Goal: Task Accomplishment & Management: Complete application form

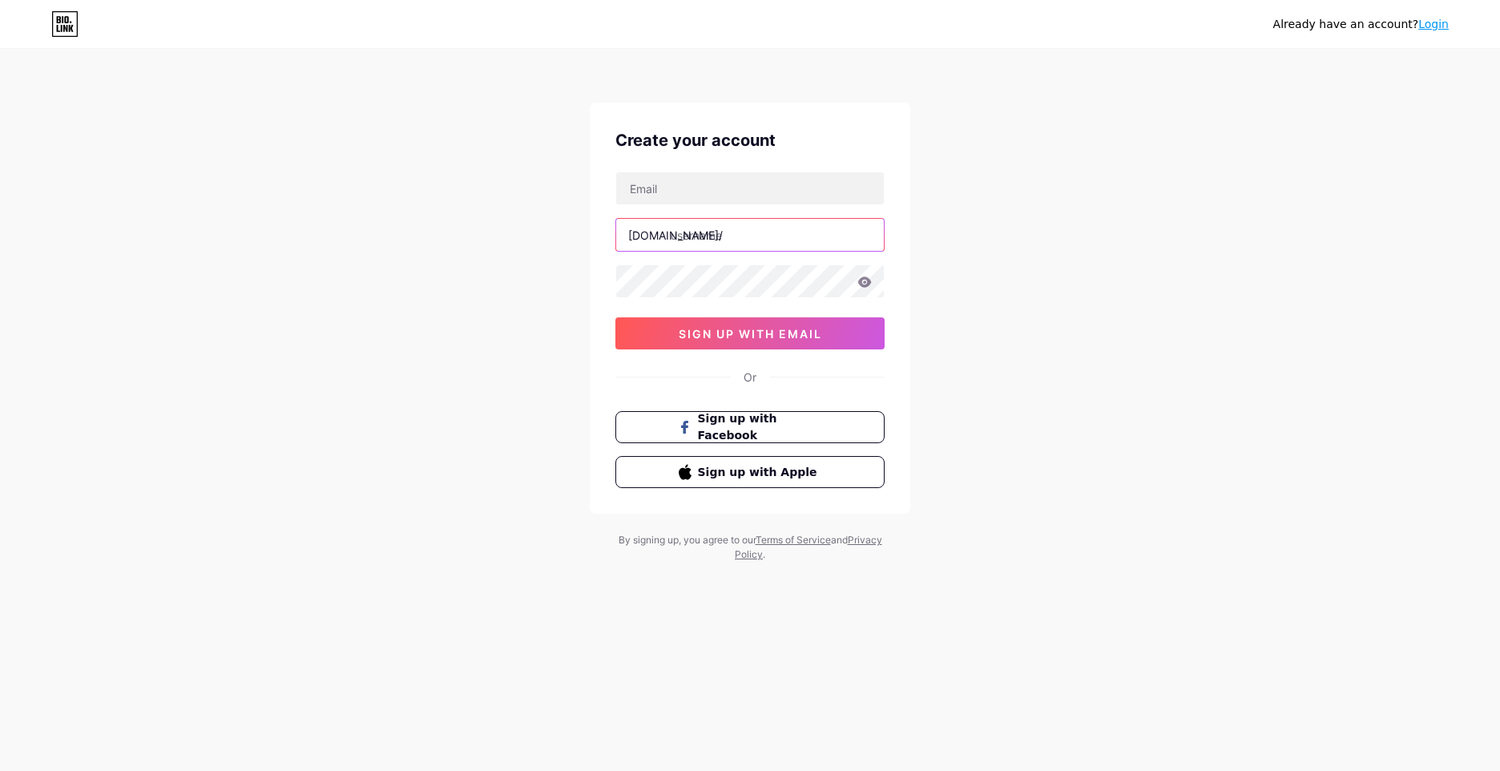
click at [721, 239] on input "text" at bounding box center [750, 235] width 268 height 32
click at [1082, 208] on div "Already have an account? Login Create your account [DOMAIN_NAME]/ sign up with …" at bounding box center [750, 306] width 1500 height 613
drag, startPoint x: 866, startPoint y: 210, endPoint x: 761, endPoint y: 256, distance: 113.8
click at [852, 220] on div "[DOMAIN_NAME]/ sign up with email" at bounding box center [749, 260] width 269 height 178
click at [762, 241] on input "text" at bounding box center [750, 235] width 268 height 32
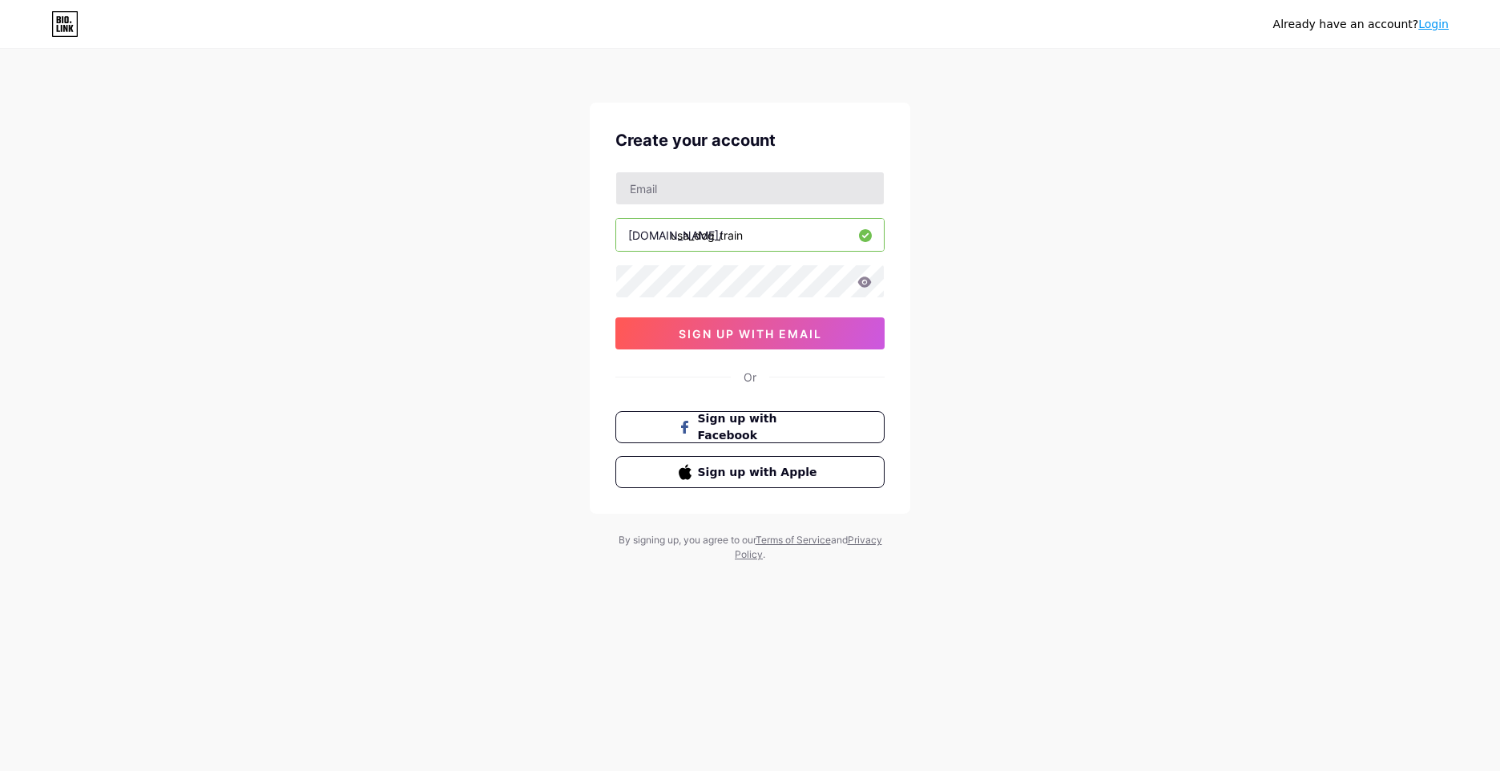
type input "usa_dog_train"
click at [829, 192] on input "text" at bounding box center [750, 188] width 268 height 32
type input "[EMAIL_ADDRESS][DOMAIN_NAME]"
click at [801, 338] on span "sign up with email" at bounding box center [750, 334] width 143 height 14
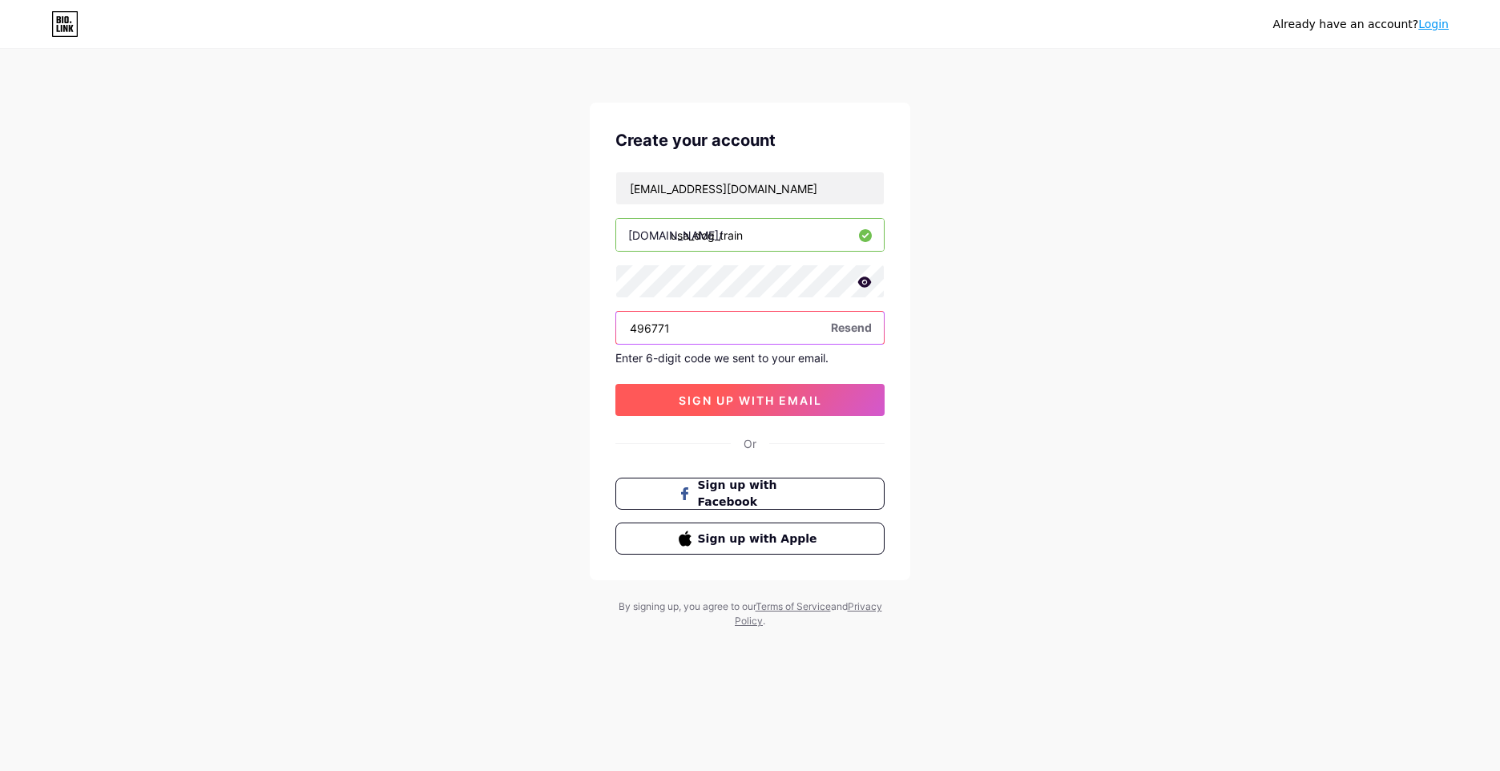
type input "496771"
click at [699, 409] on button "sign up with email" at bounding box center [749, 400] width 269 height 32
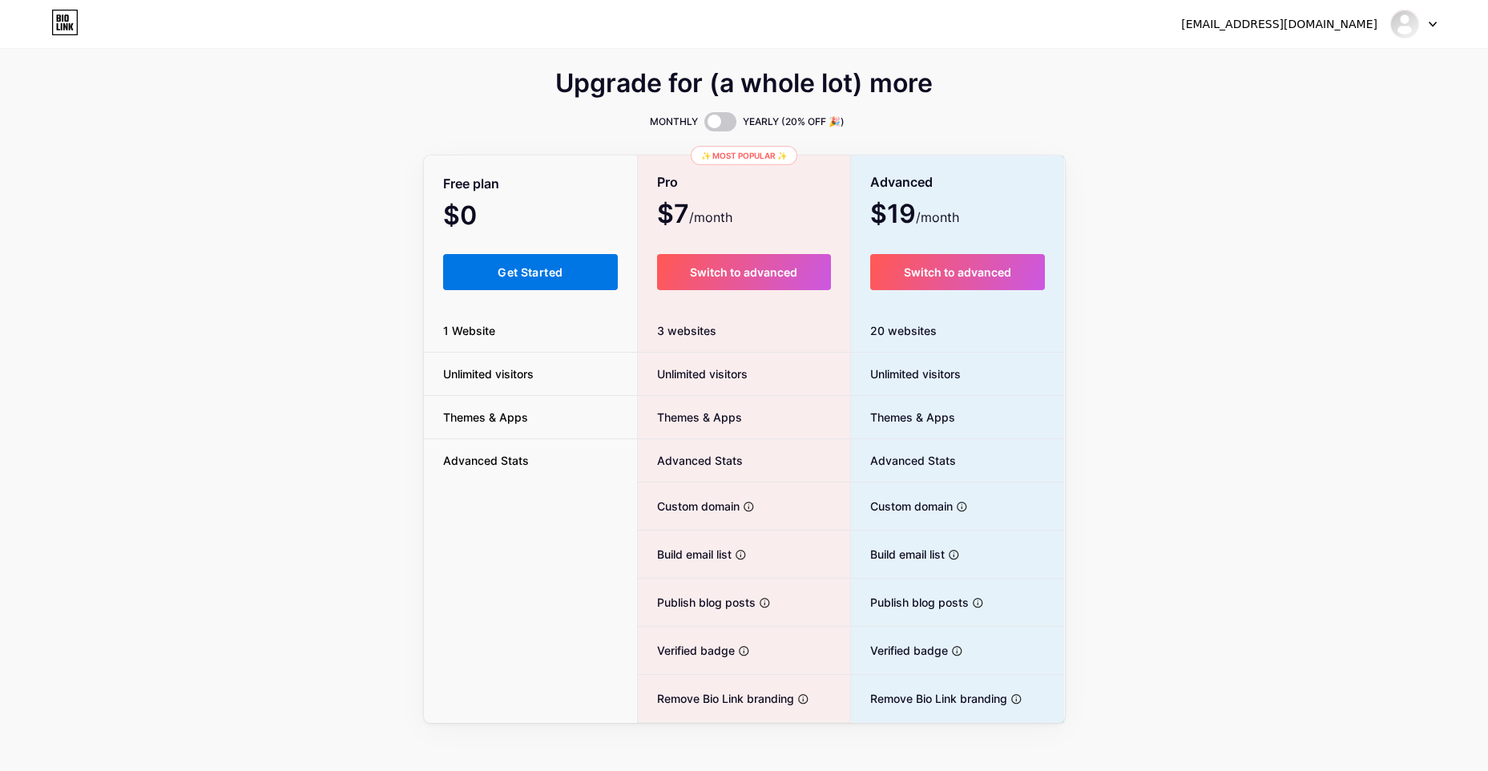
click at [538, 270] on span "Get Started" at bounding box center [530, 272] width 65 height 14
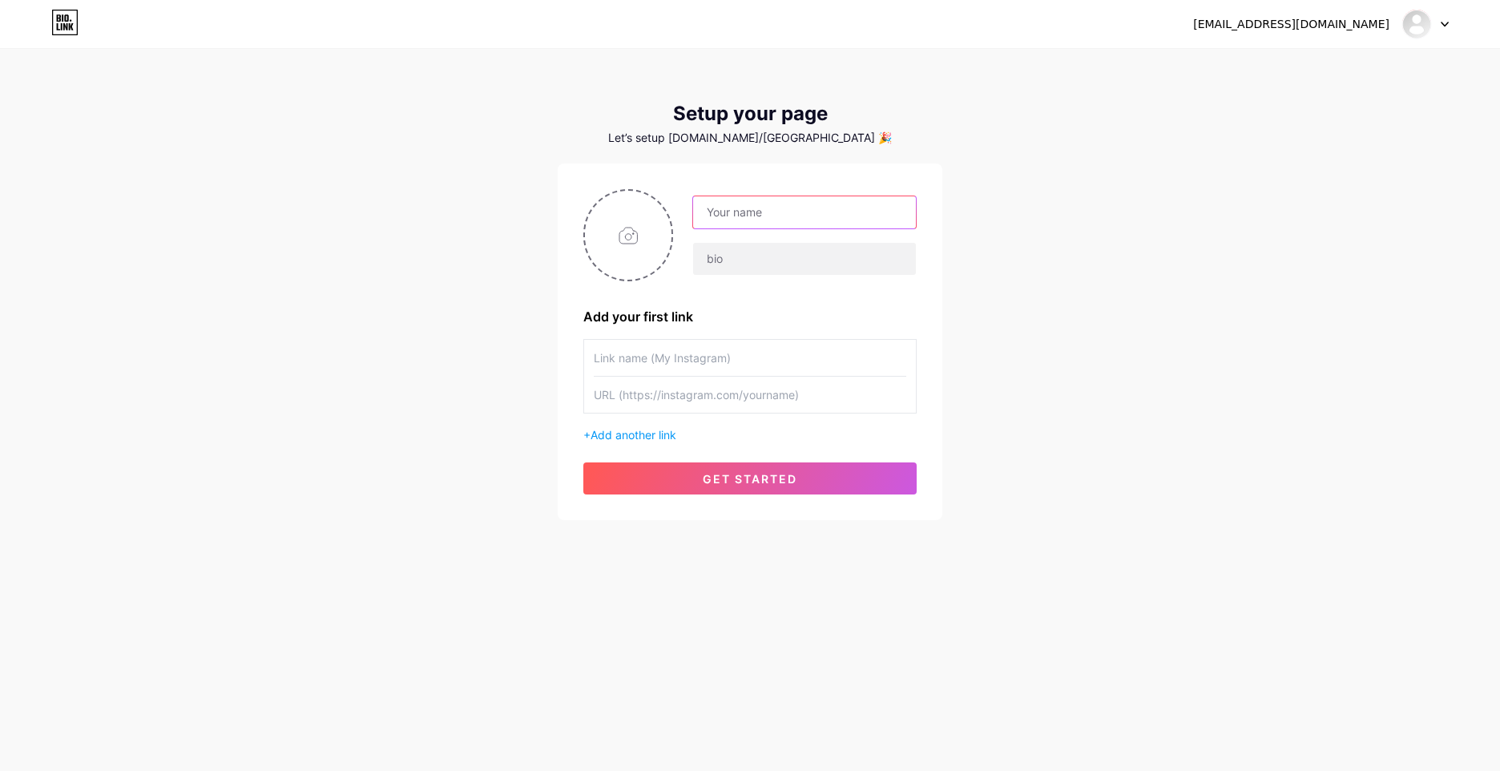
click at [794, 206] on input "text" at bounding box center [804, 212] width 223 height 32
drag, startPoint x: 797, startPoint y: 213, endPoint x: 696, endPoint y: 231, distance: 101.7
click at [696, 231] on div at bounding box center [795, 236] width 244 height 80
type input "Dog Train Usa"
click at [742, 274] on input "text" at bounding box center [804, 259] width 223 height 32
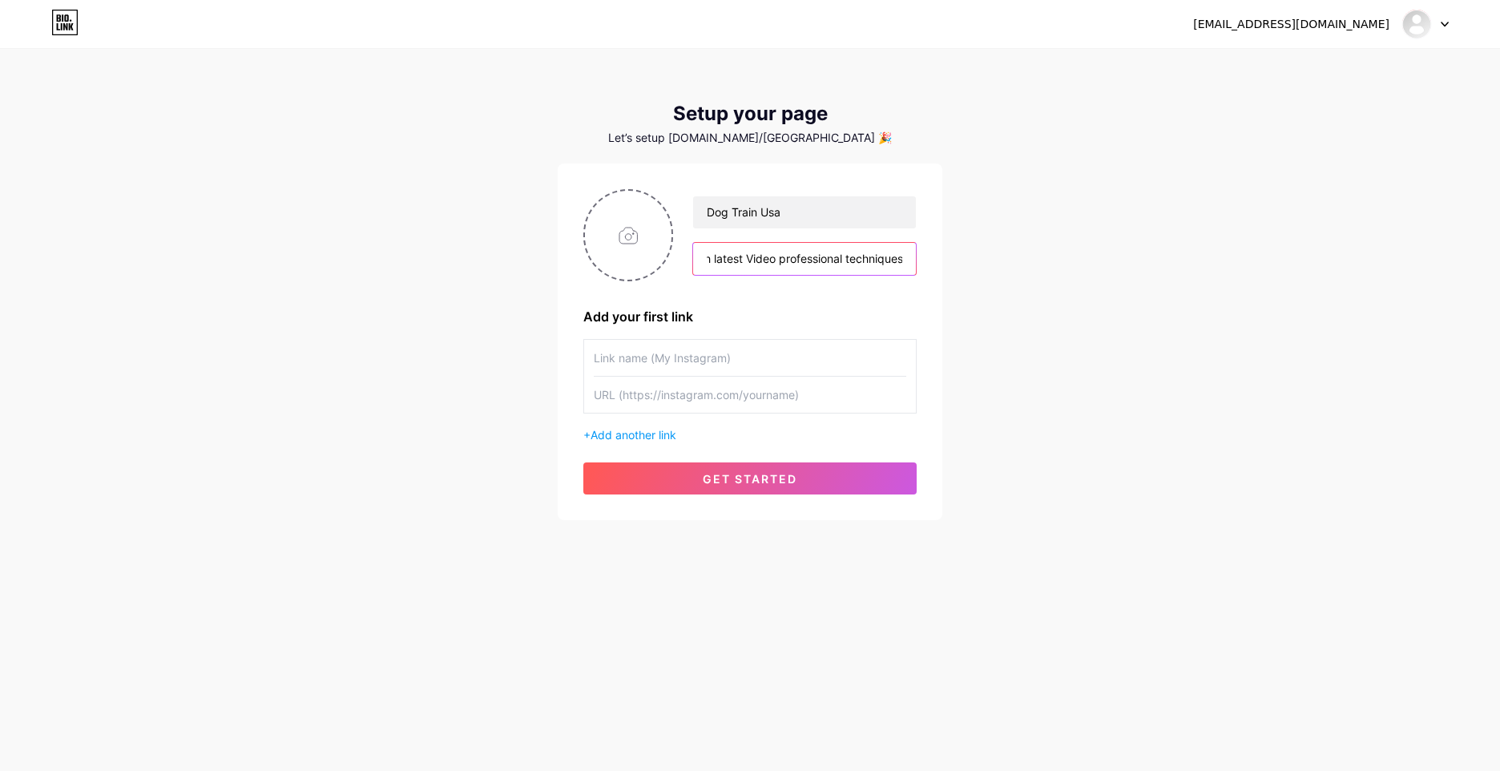
scroll to position [0, 105]
type input "Train Your Dog With latest Video professional techniques"
click at [761, 366] on input "text" at bounding box center [750, 358] width 313 height 36
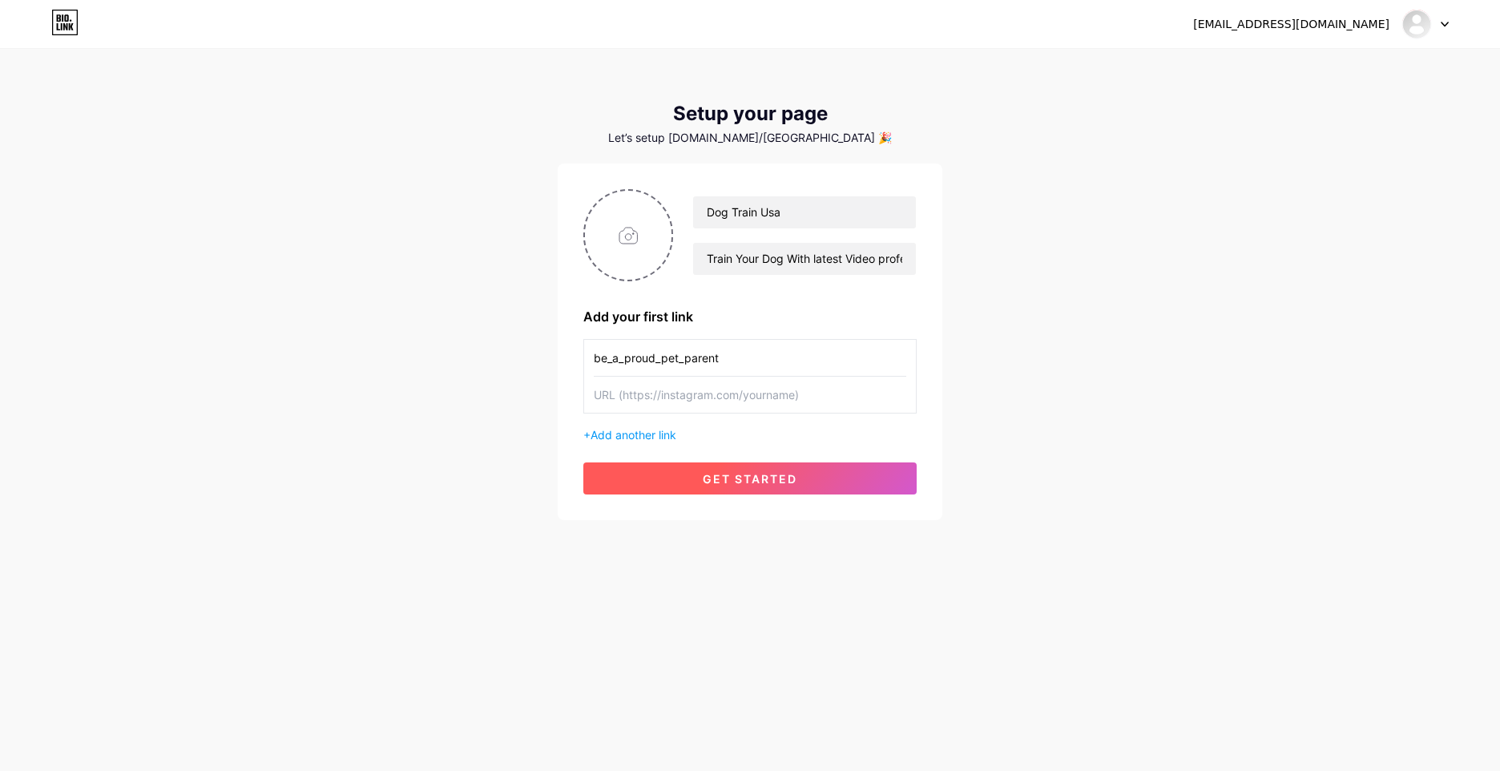
type input "be_a_proud_pet_parent"
click at [849, 477] on button "get started" at bounding box center [749, 478] width 333 height 32
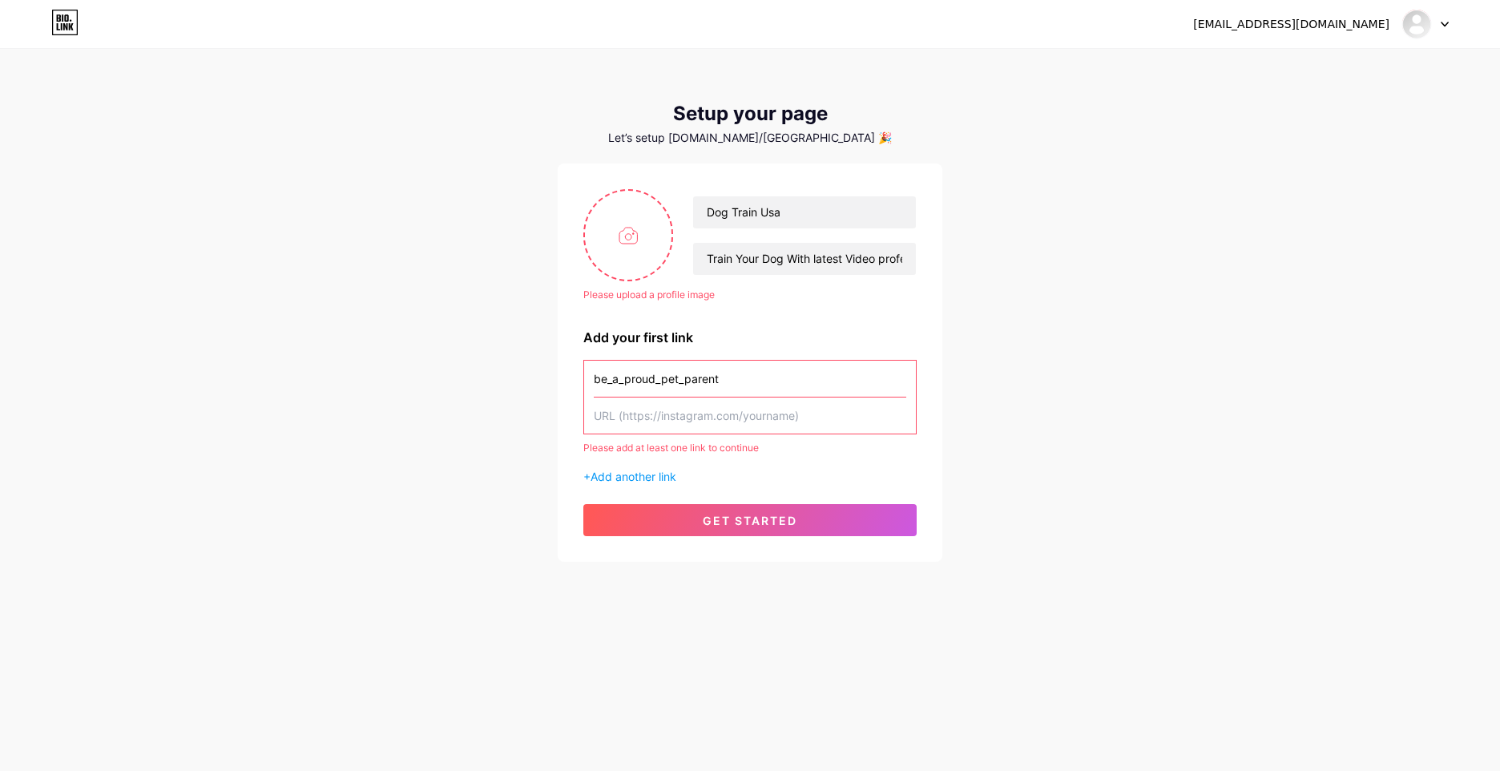
click at [830, 418] on input "text" at bounding box center [750, 415] width 313 height 36
click at [799, 422] on input "text" at bounding box center [750, 415] width 313 height 36
paste input "[URL][DOMAIN_NAME]"
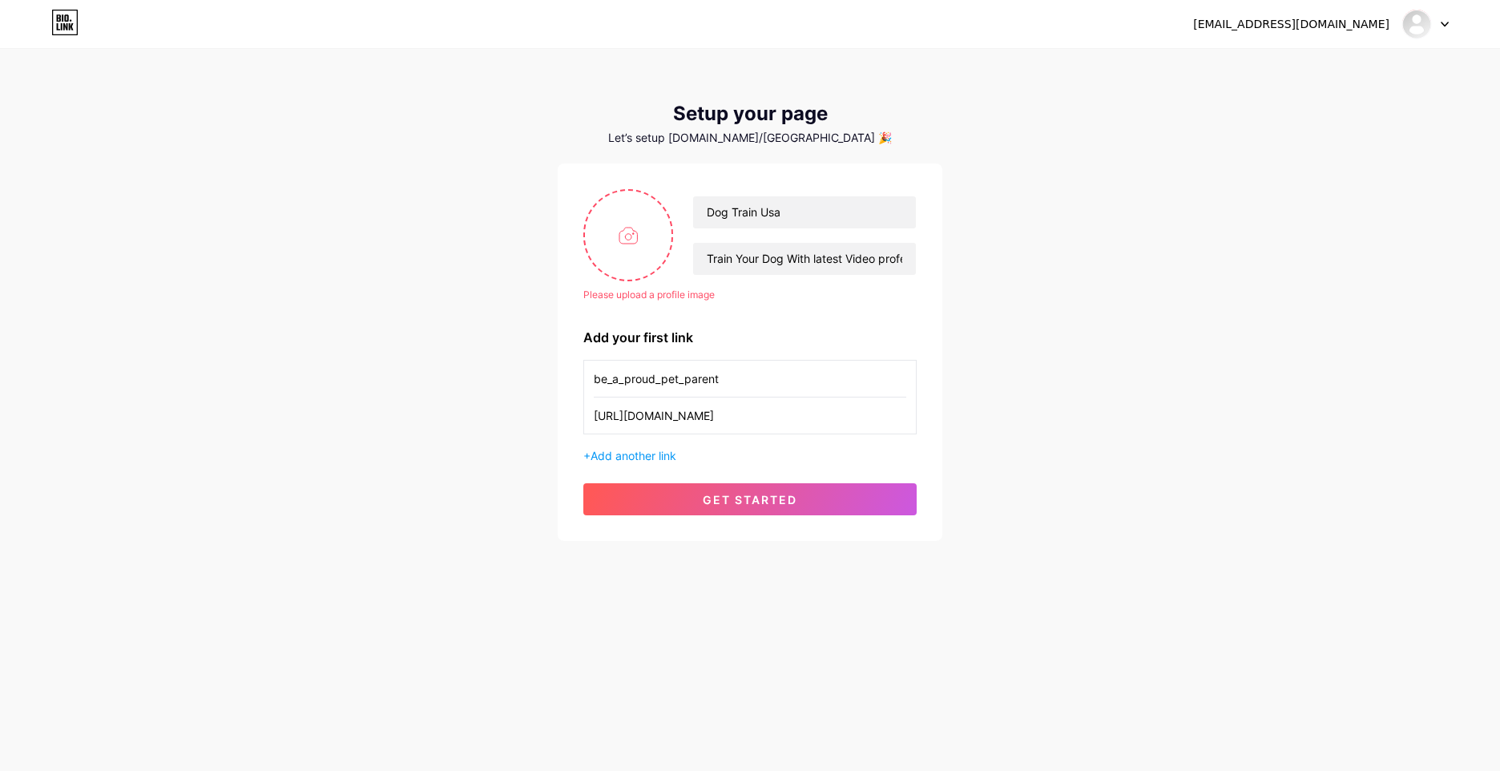
scroll to position [0, 266]
type input "[URL][DOMAIN_NAME]"
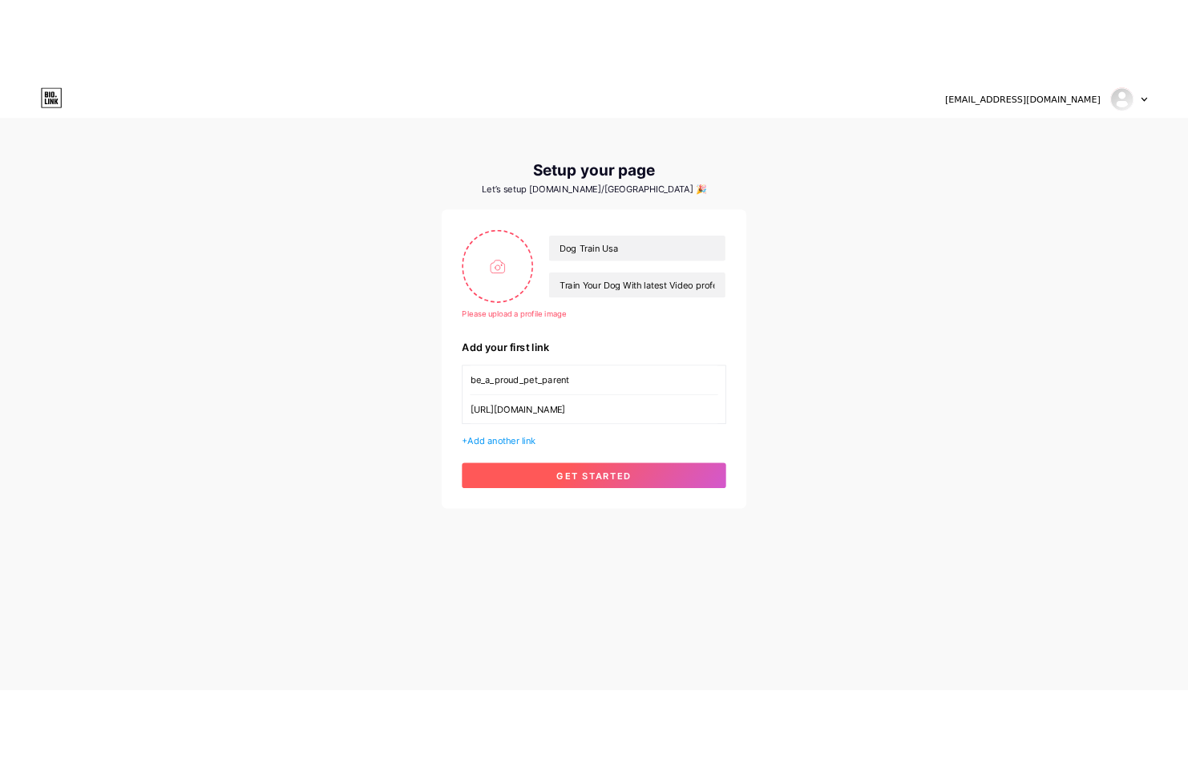
scroll to position [0, 0]
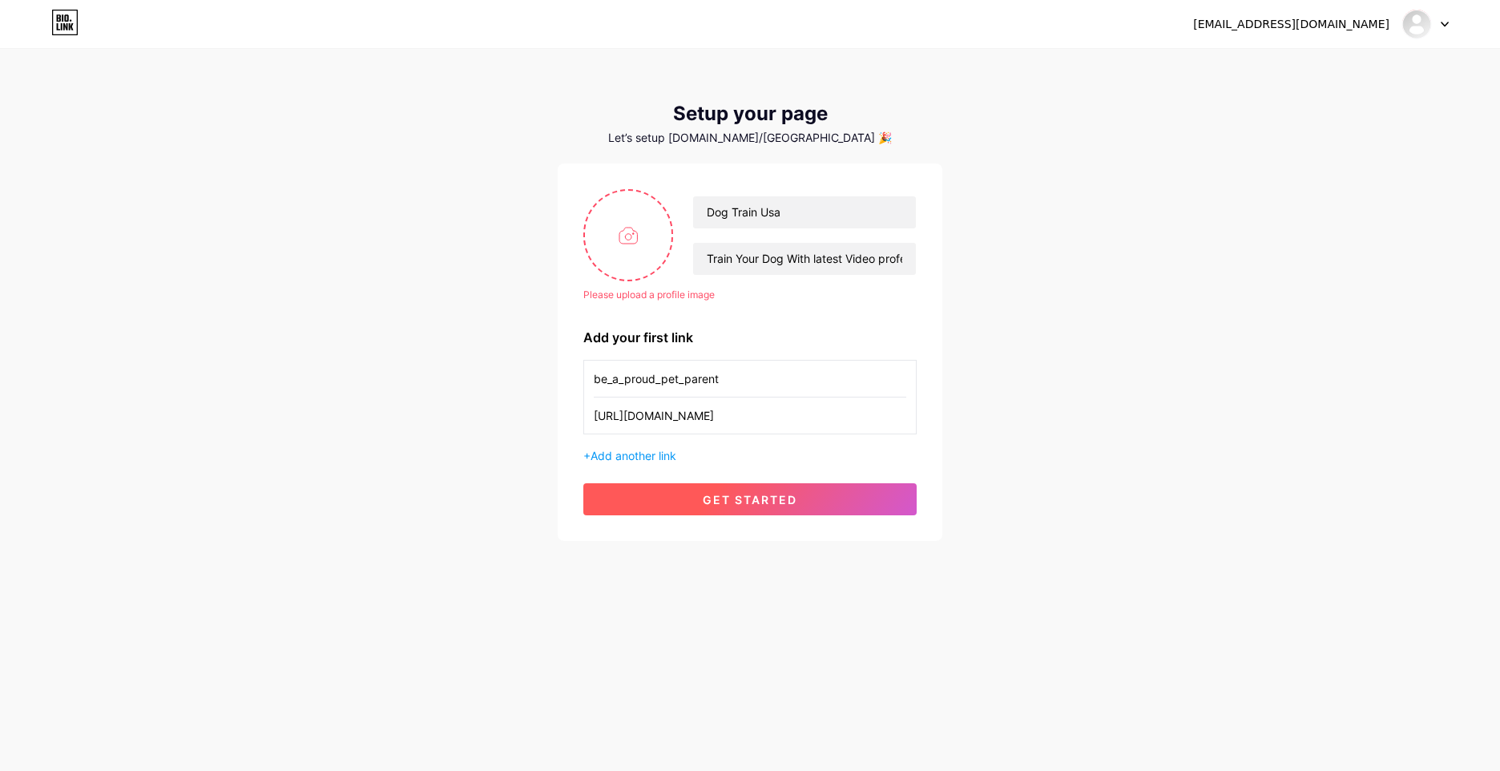
click at [806, 495] on button "get started" at bounding box center [749, 499] width 333 height 32
click at [642, 236] on input "file" at bounding box center [628, 235] width 87 height 89
type input "C:\fakepath\images (1).jpeg"
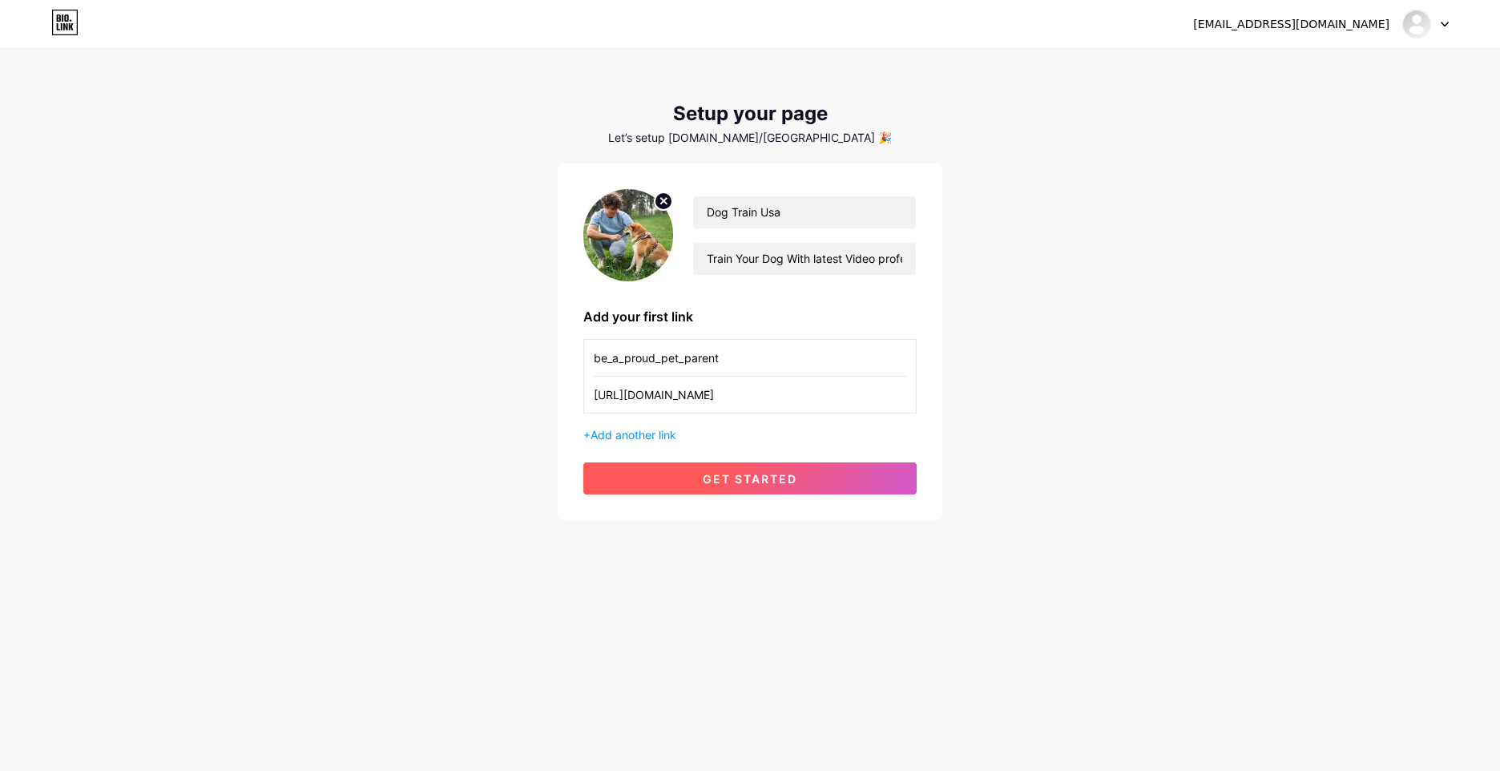
click at [789, 485] on span "get started" at bounding box center [750, 479] width 95 height 14
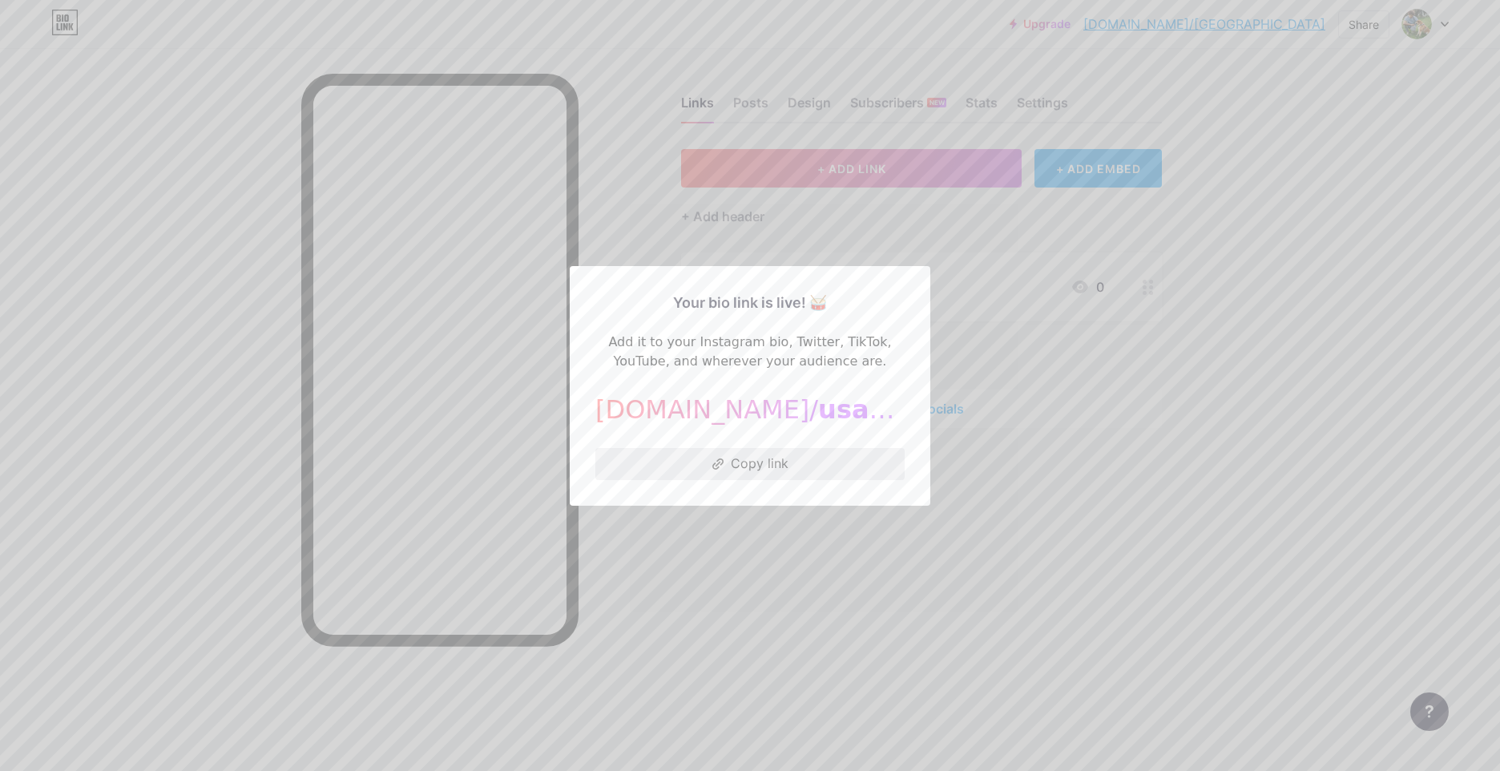
click at [812, 472] on button "Copy link" at bounding box center [749, 464] width 309 height 32
click at [1011, 410] on div at bounding box center [750, 385] width 1500 height 771
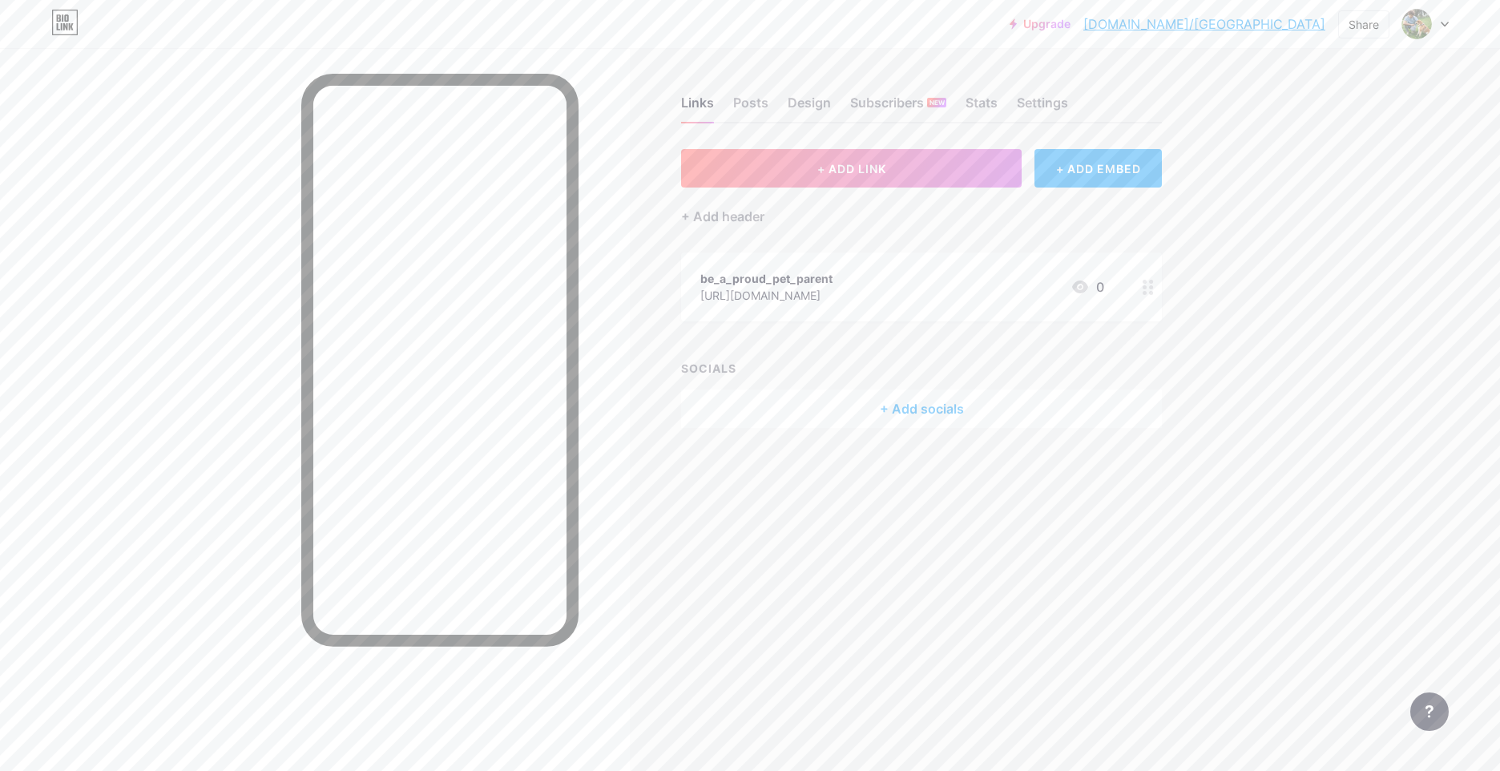
click at [1147, 295] on div at bounding box center [1148, 286] width 27 height 69
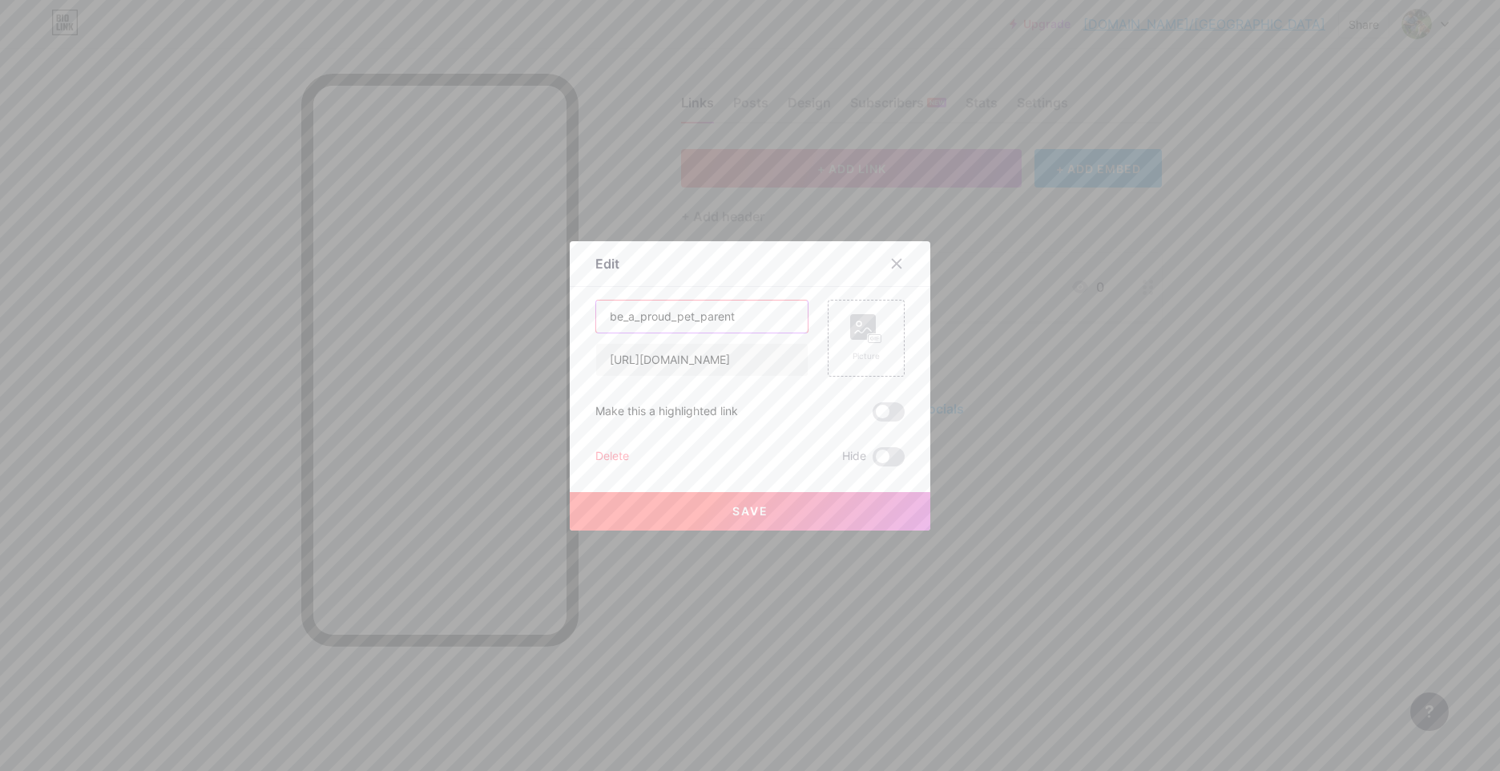
drag, startPoint x: 758, startPoint y: 315, endPoint x: 490, endPoint y: 305, distance: 268.6
click at [495, 311] on div "Edit Content YouTube Play YouTube video without leaving your page. ADD Vimeo Pl…" at bounding box center [750, 385] width 1500 height 771
type input "T"
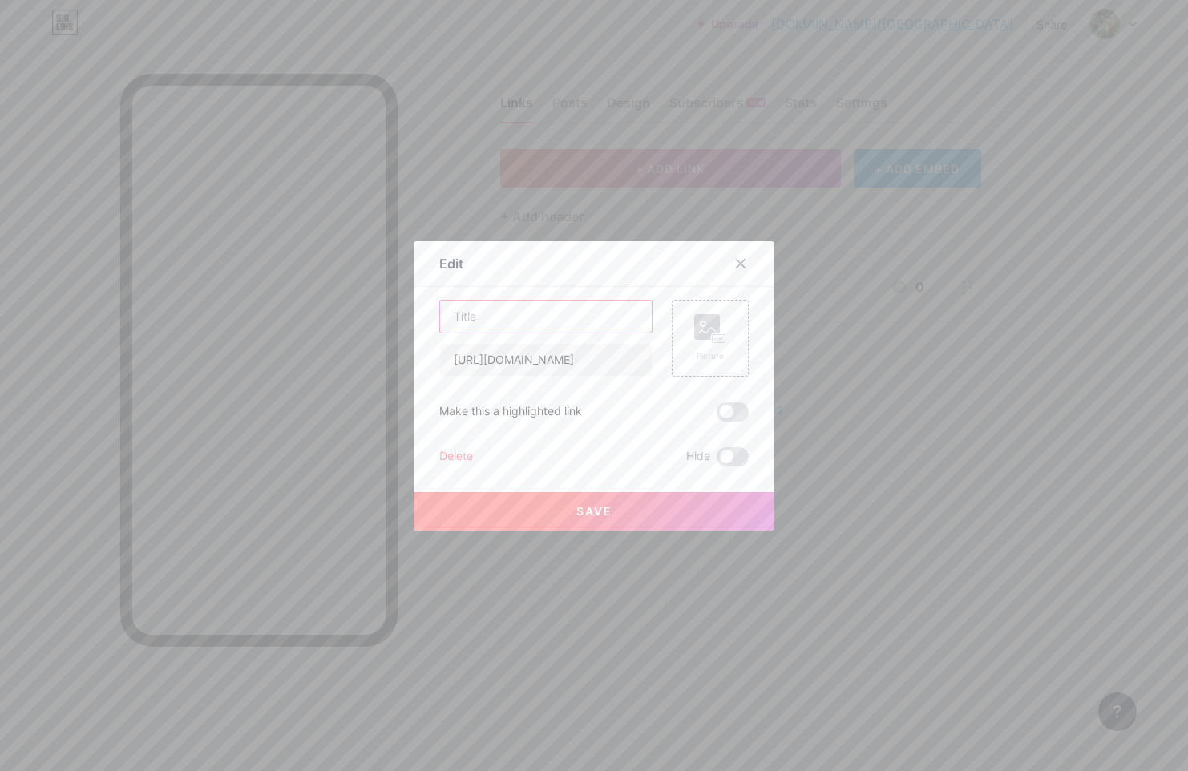
paste input "Helping dogs be their best, one step at a time! 🐾"
type input "Helping dogs be their best, one step at a time! 🐾"
click at [697, 519] on button "Save" at bounding box center [594, 511] width 361 height 38
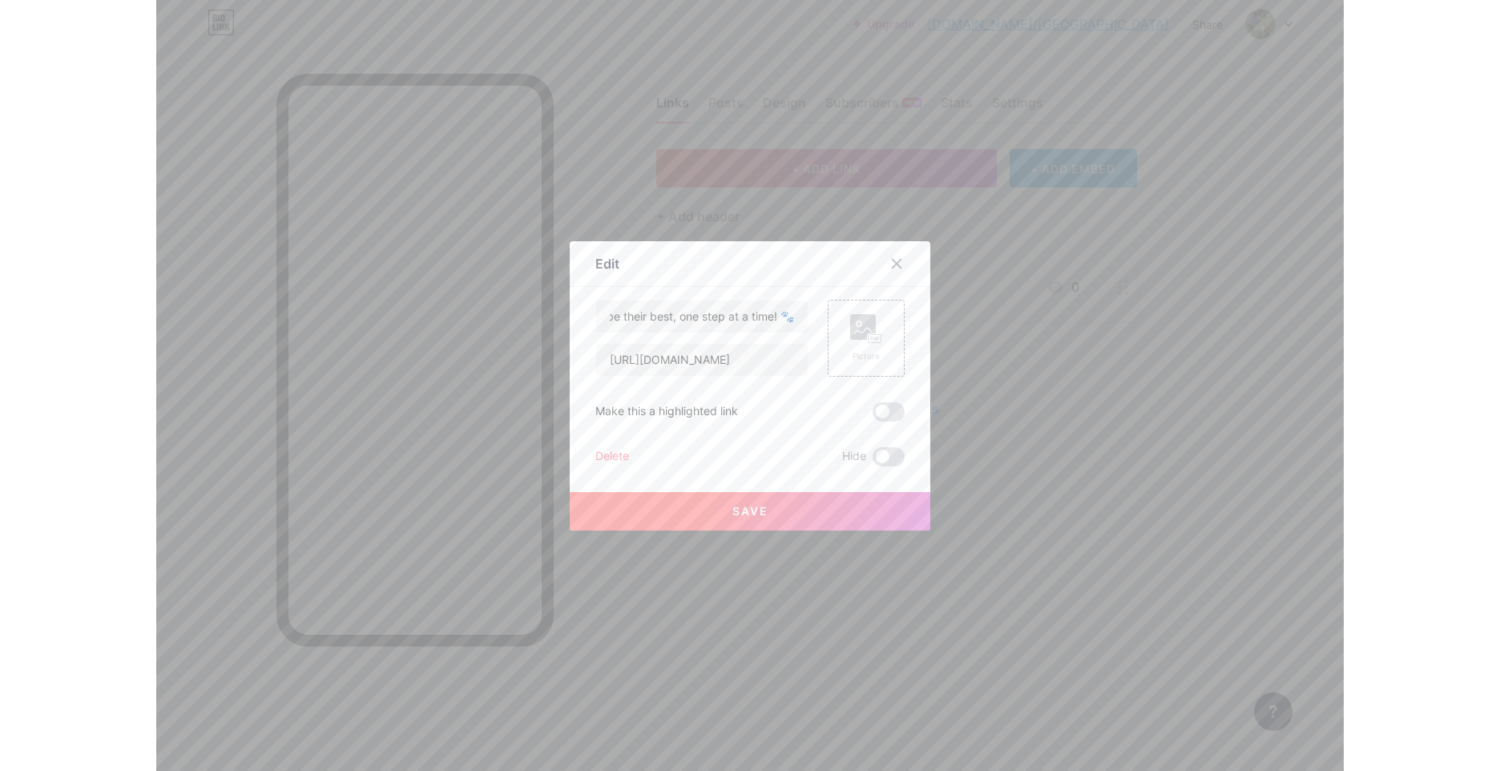
scroll to position [0, 0]
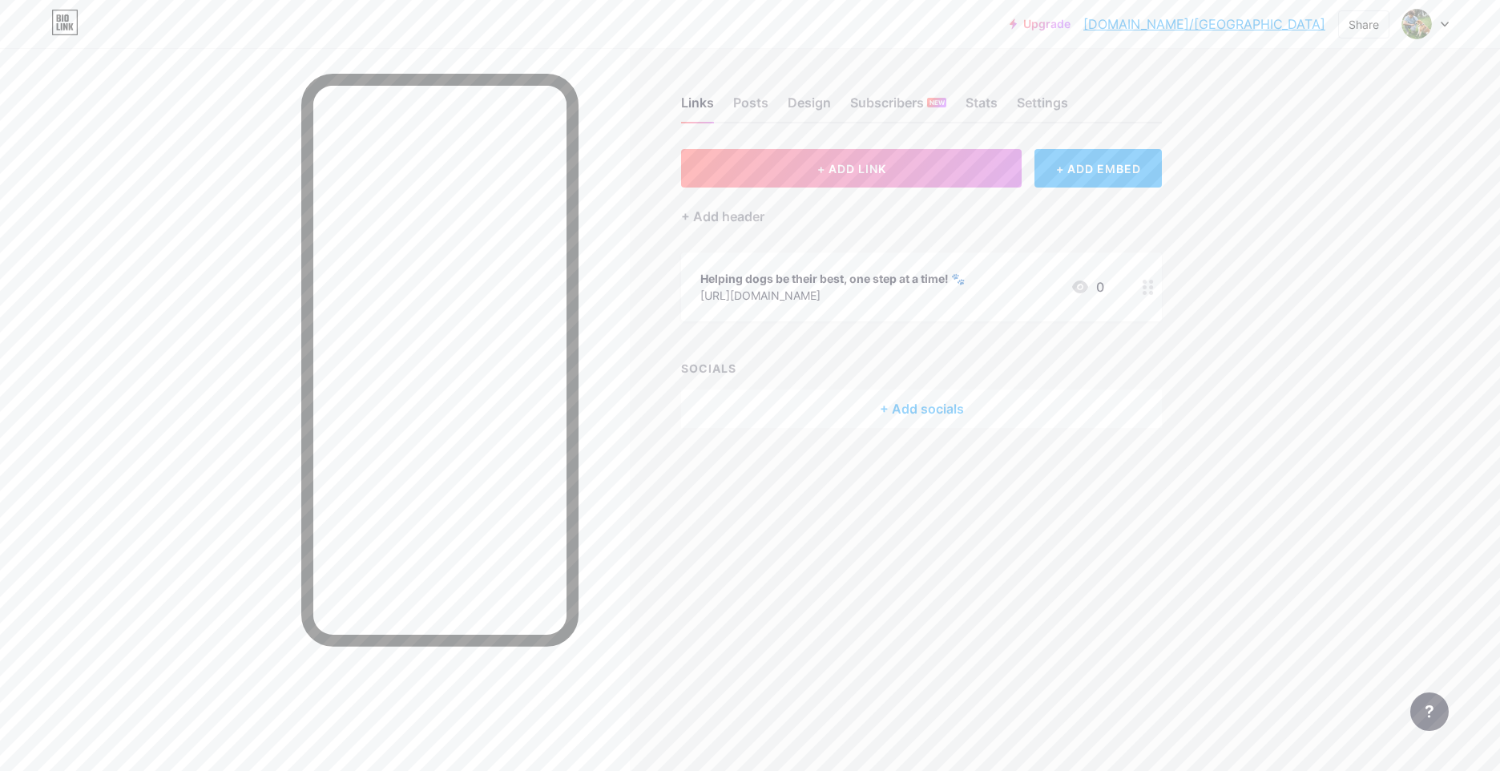
click at [1154, 288] on icon at bounding box center [1148, 287] width 11 height 15
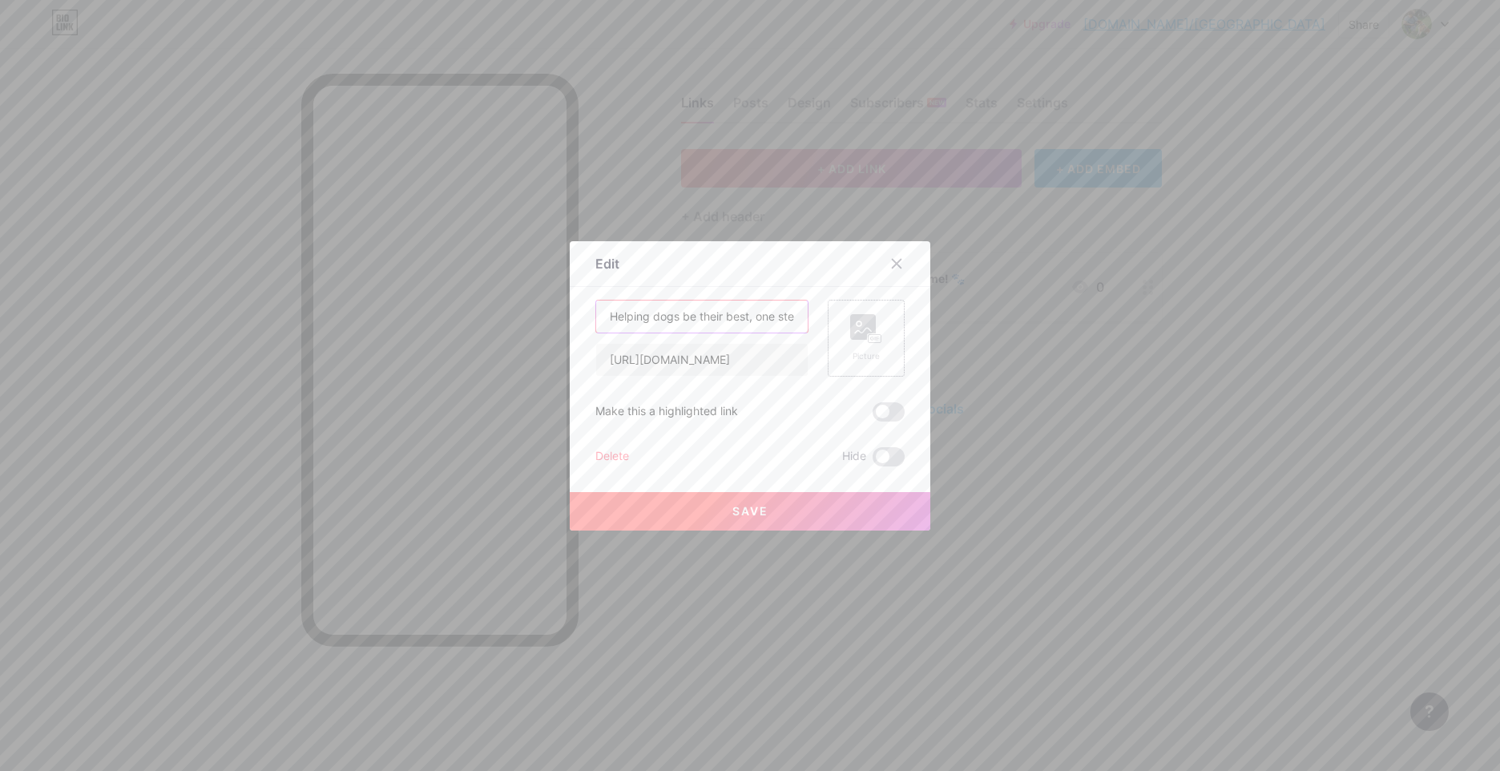
scroll to position [0, 79]
drag, startPoint x: 792, startPoint y: 323, endPoint x: 825, endPoint y: 323, distance: 32.9
click at [825, 323] on div "Helping dogs be their best, one step at a time! 🐾 [URL][DOMAIN_NAME] Picture" at bounding box center [749, 338] width 309 height 77
click at [781, 314] on input "Helping dogs be their best, one step at a time! 🐾" at bounding box center [702, 317] width 212 height 32
click at [793, 318] on input "Helping dogs be their best, one step at a time! 🐾" at bounding box center [702, 317] width 212 height 32
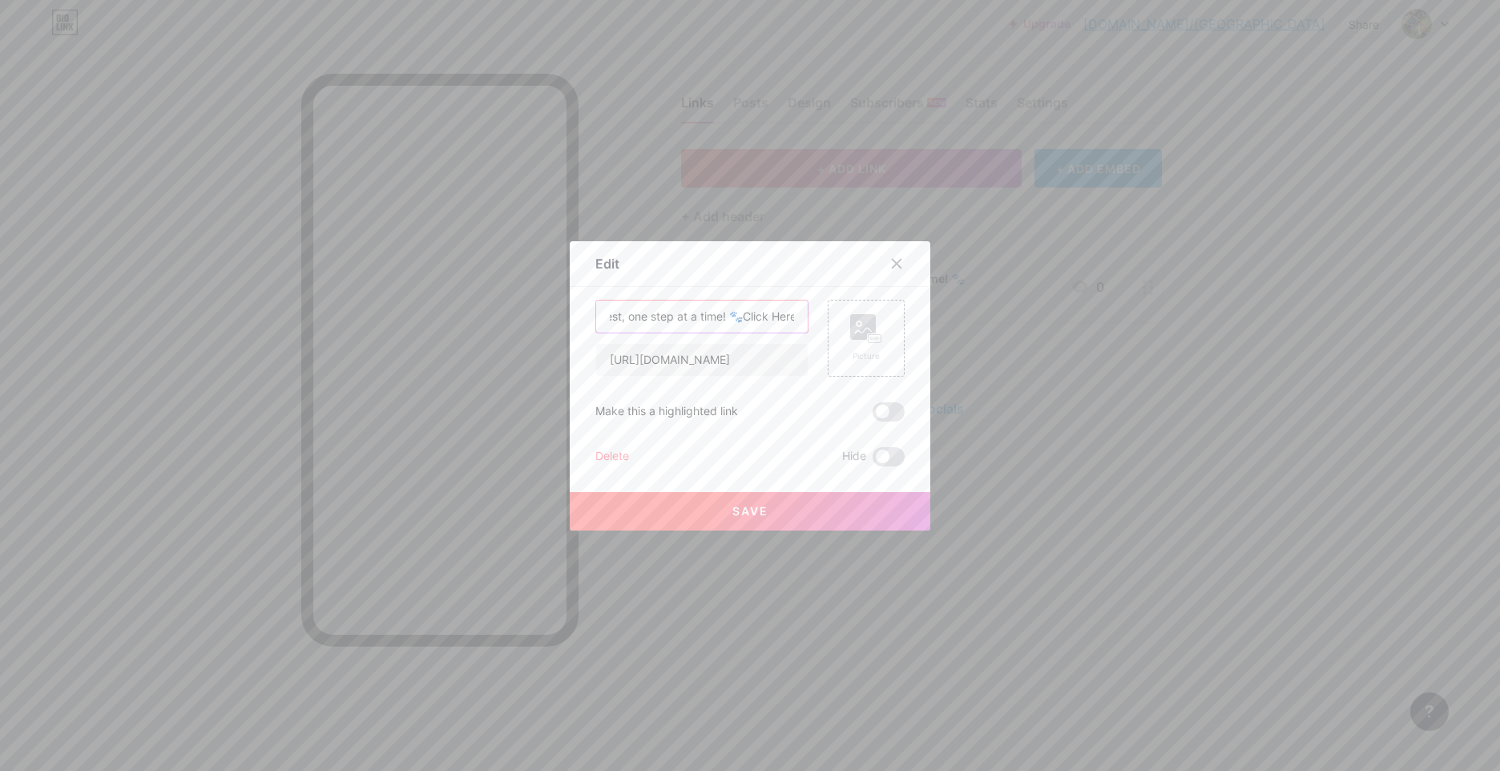
scroll to position [0, 134]
type input "Helping dogs be their best, one step at a time! 🐾Click Here"
click at [815, 496] on button "Save" at bounding box center [750, 511] width 361 height 38
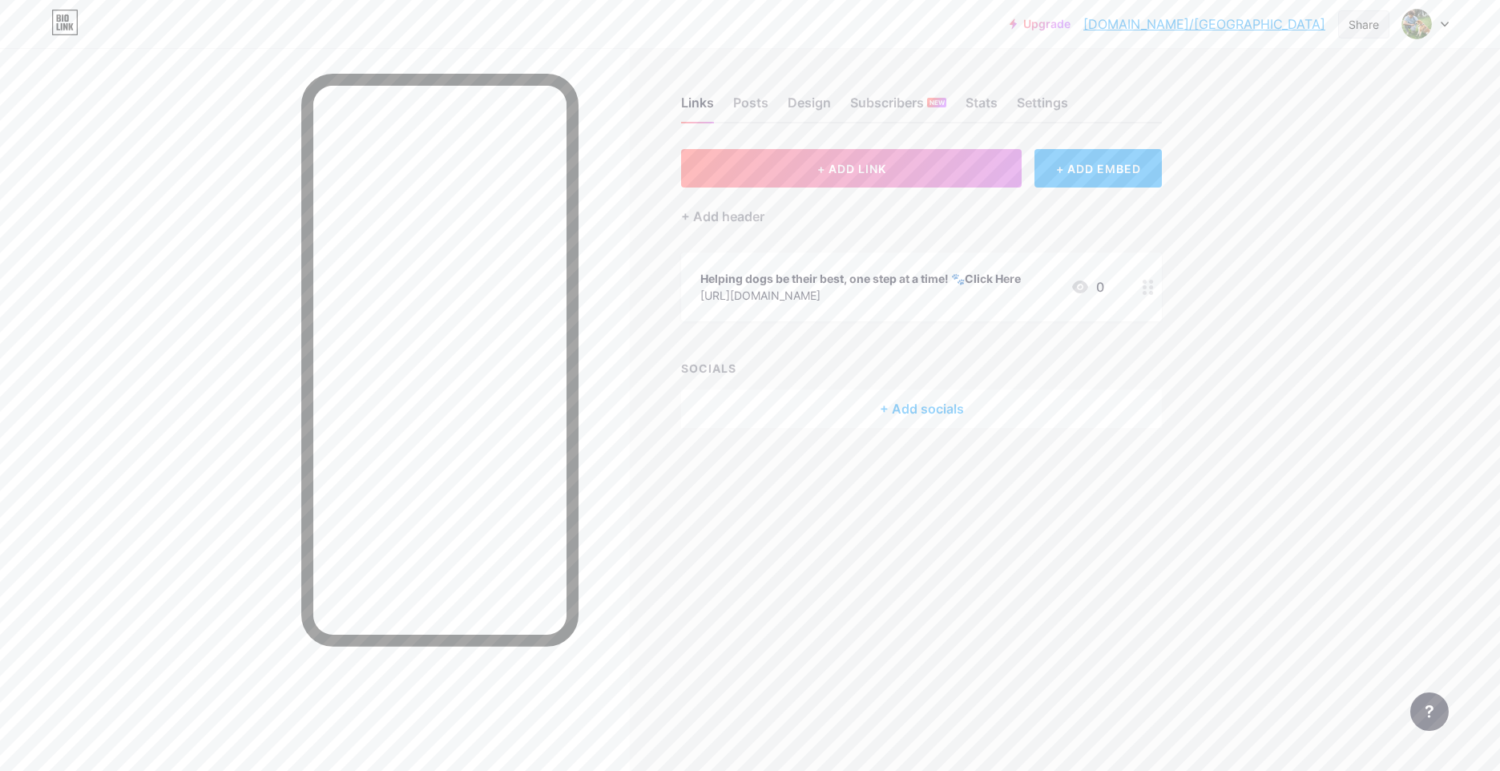
click at [1354, 23] on div "Share" at bounding box center [1364, 24] width 30 height 17
click at [1254, 76] on div "Copy link" at bounding box center [1269, 82] width 239 height 38
click at [1269, 75] on div "Copied" at bounding box center [1269, 82] width 239 height 38
click at [1261, 86] on div "Copy link" at bounding box center [1269, 82] width 239 height 38
